Goal: Task Accomplishment & Management: Manage account settings

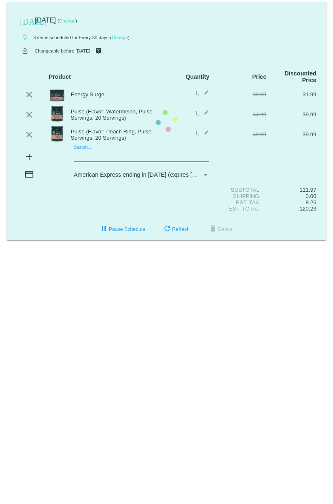
click at [88, 158] on mat-card "[DATE] [DATE] ( Change ) autorenew 3 items scheduled for Every 30 days ( Change…" at bounding box center [167, 121] width 320 height 238
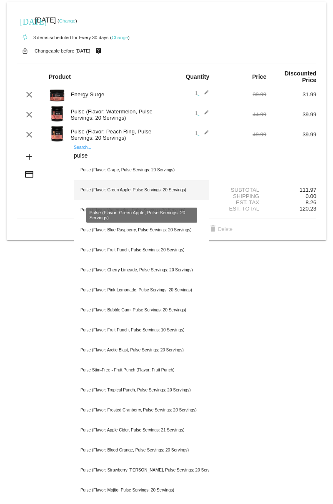
type input "pulse"
click at [123, 193] on div "Pulse (Flavor: Green Apple, Pulse Servings: 20 Servings)" at bounding box center [141, 190] width 135 height 20
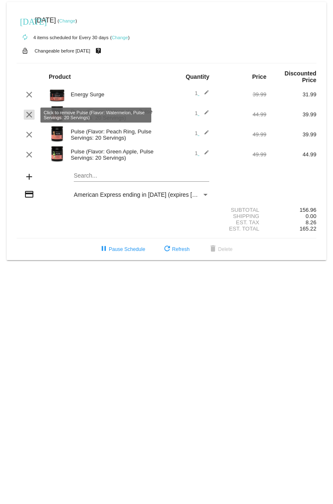
click at [28, 113] on mat-icon "clear" at bounding box center [29, 115] width 10 height 10
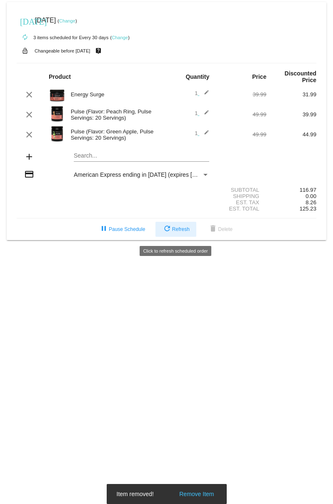
click at [178, 232] on span "refresh Refresh" at bounding box center [176, 229] width 28 height 6
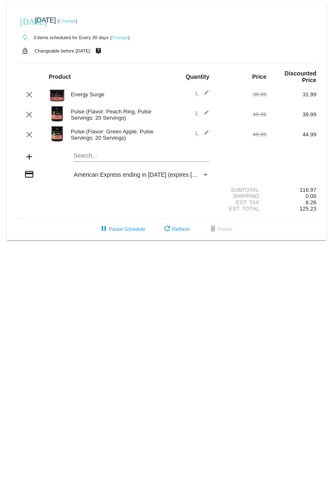
click at [120, 157] on mat-card "[DATE] [DATE] ( Change ) autorenew 3 items scheduled for Every 30 days ( Change…" at bounding box center [167, 121] width 320 height 238
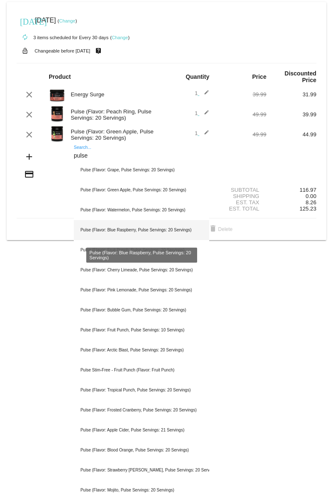
type input "pulse"
click at [150, 229] on div "Pulse (Flavor: Blue Raspberry, Pulse Servings: 20 Servings)" at bounding box center [141, 230] width 135 height 20
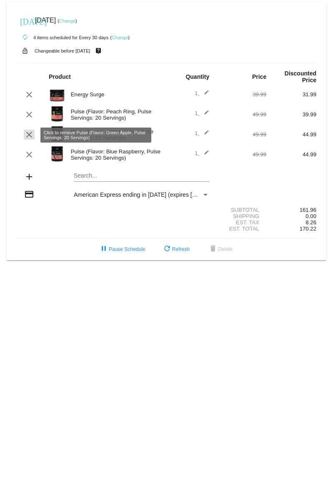
click at [33, 134] on mat-icon "clear" at bounding box center [29, 135] width 10 height 10
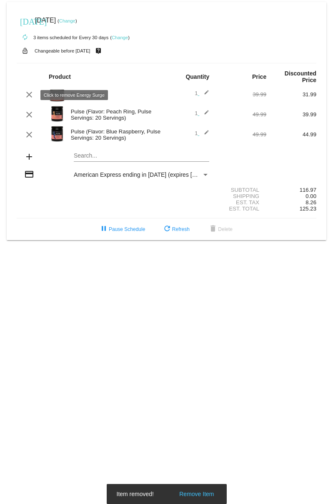
click at [30, 94] on mat-icon "clear" at bounding box center [29, 95] width 10 height 10
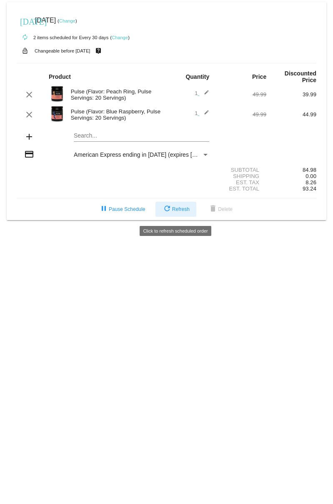
click at [183, 210] on span "refresh Refresh" at bounding box center [176, 209] width 28 height 6
click at [174, 212] on span "refresh Refresh" at bounding box center [176, 209] width 28 height 6
